Goal: Task Accomplishment & Management: Manage account settings

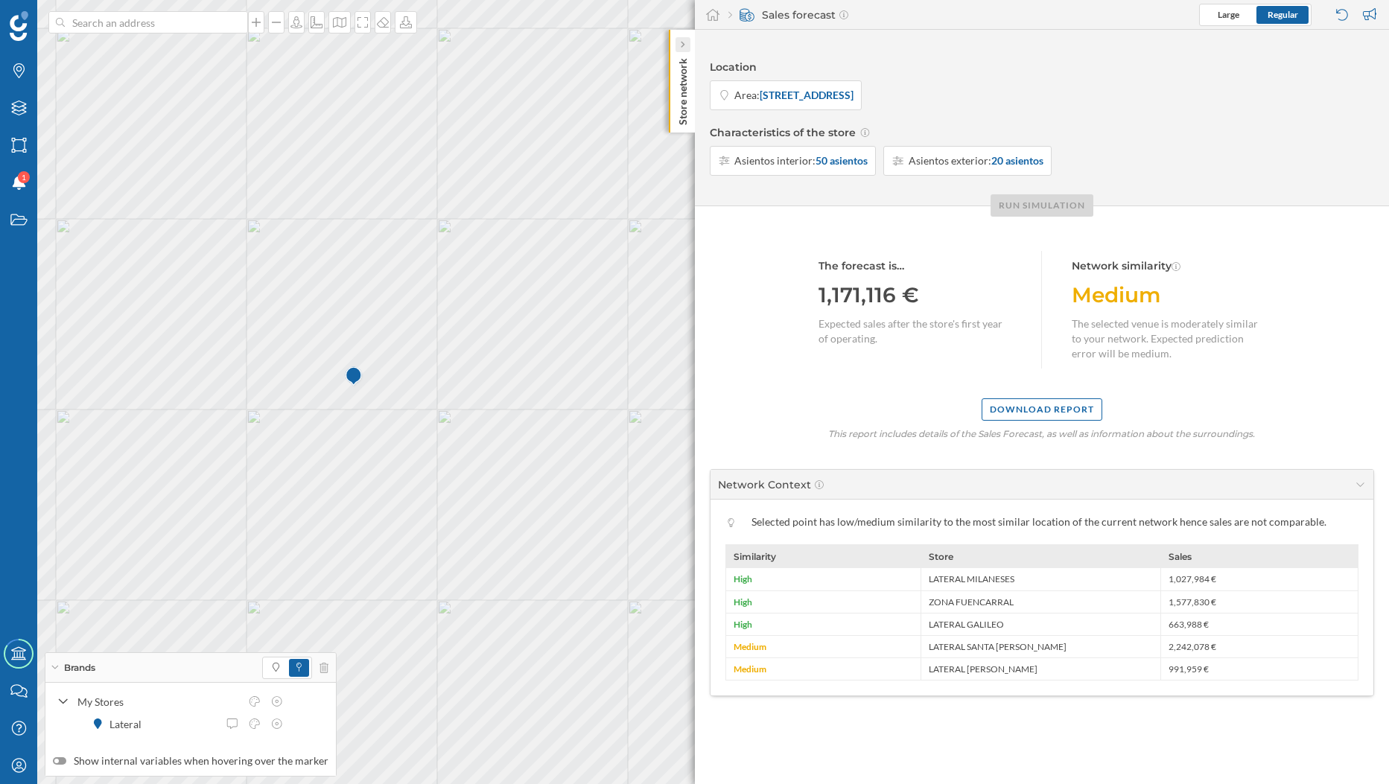
click at [682, 42] on icon at bounding box center [682, 45] width 4 height 7
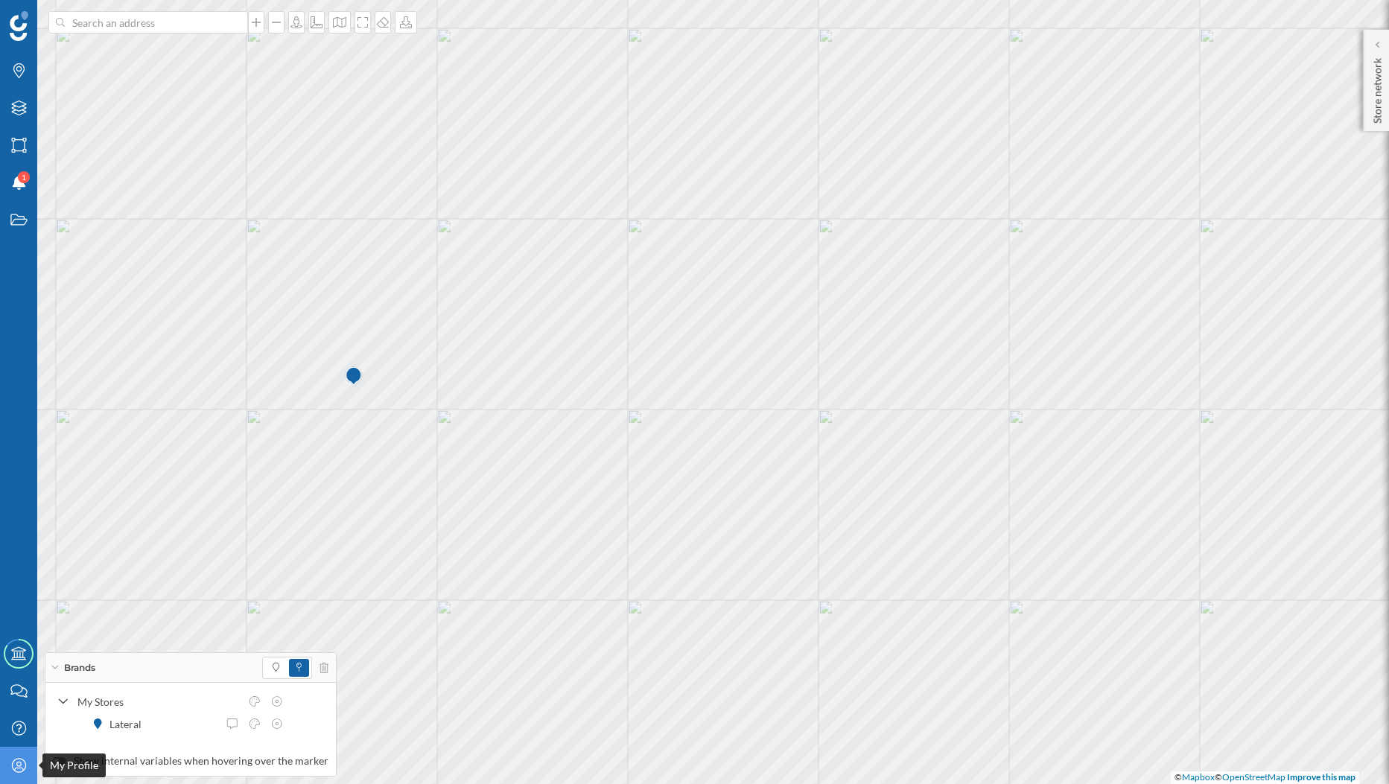
click at [24, 765] on icon "My Profile" at bounding box center [19, 765] width 19 height 15
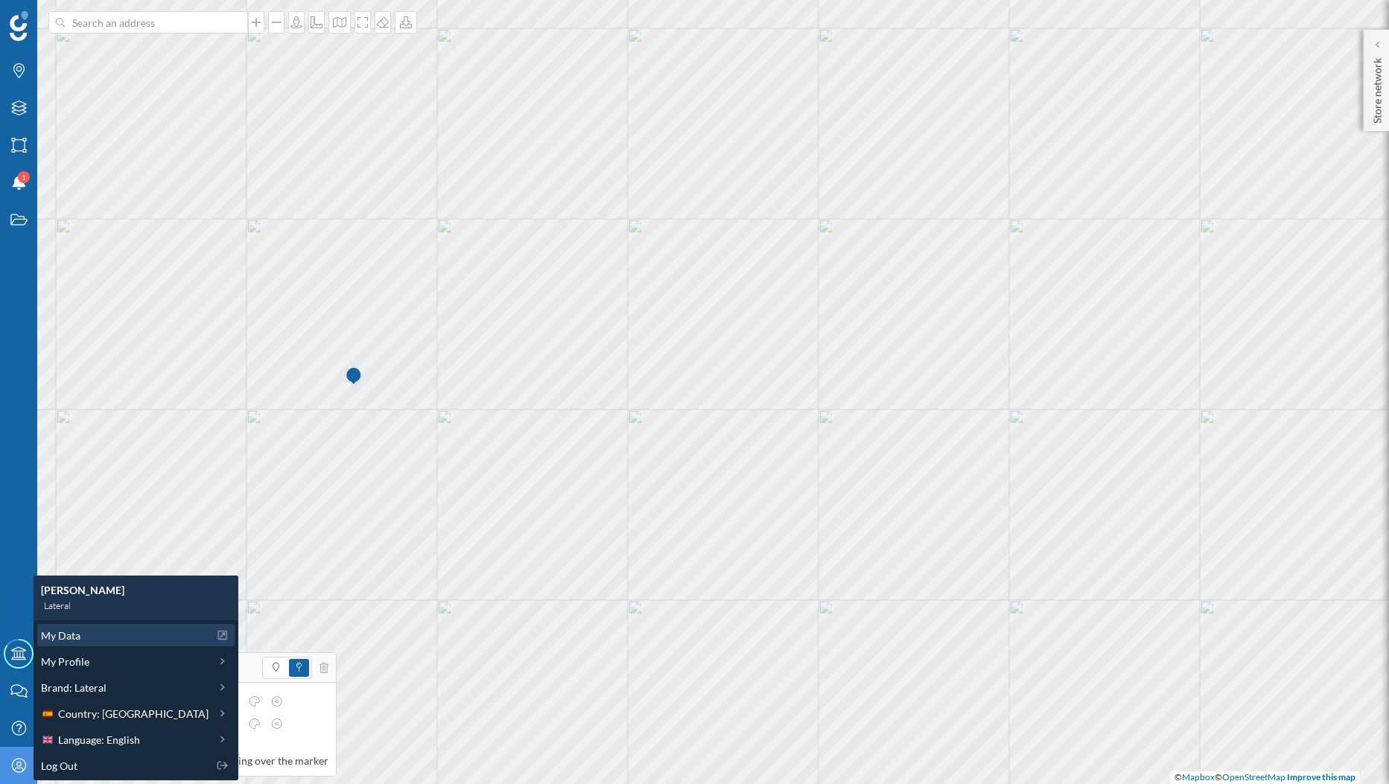
click at [97, 640] on div "My Data" at bounding box center [125, 636] width 168 height 16
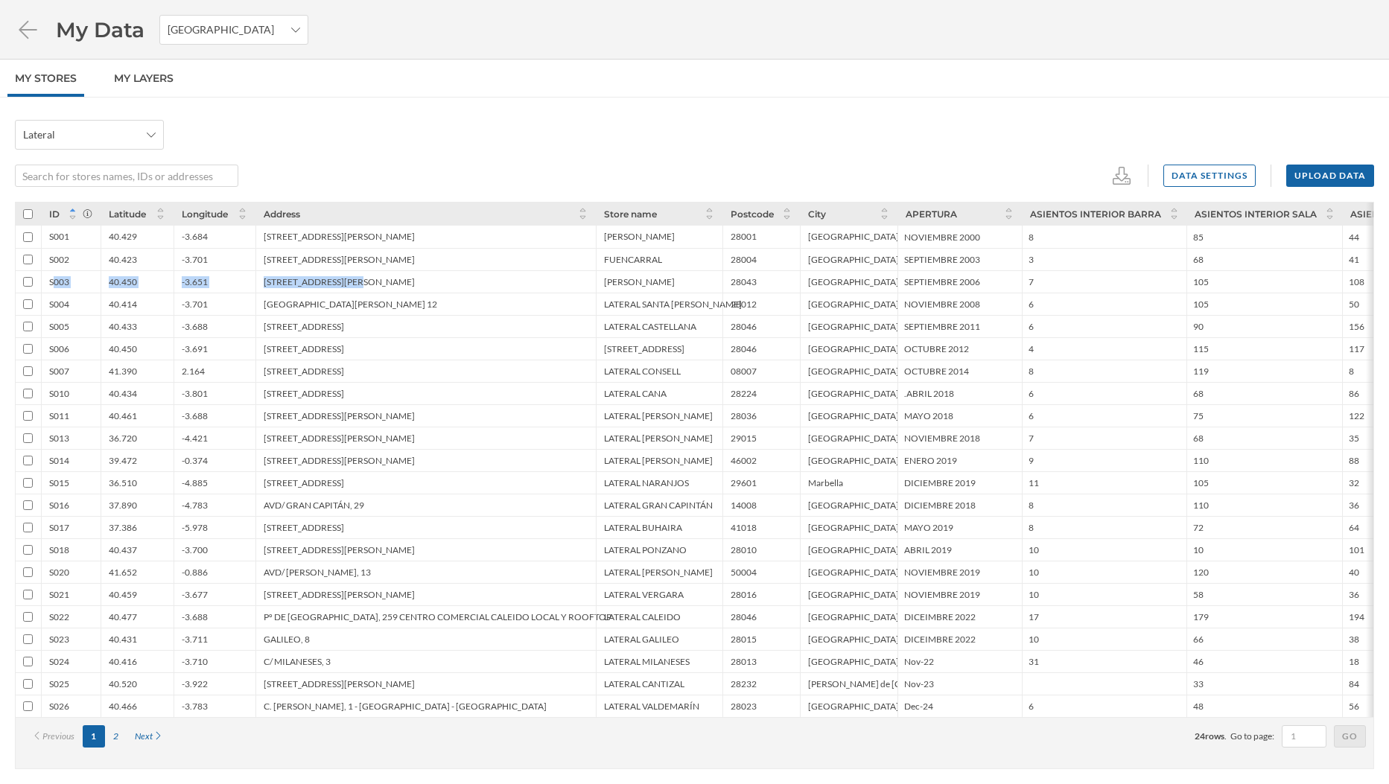
drag, startPoint x: 56, startPoint y: 279, endPoint x: 391, endPoint y: 285, distance: 335.3
click at [391, 285] on div "S003 40.450 -3.651 C/ ARTURO SORIA, 126 ARTURO SORIA 28043 Madrid SEPTIEMBRE 20…" at bounding box center [1253, 281] width 2474 height 22
